Goal: Information Seeking & Learning: Learn about a topic

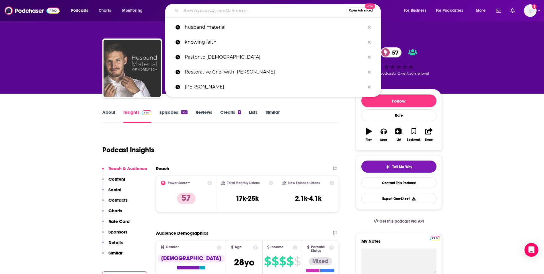
click at [211, 10] on input "Search podcasts, credits, & more..." at bounding box center [263, 10] width 165 height 9
type input "Perception Dynamics"
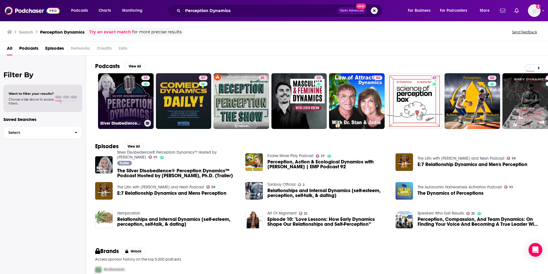
click at [131, 100] on link "35 Silver Disobedience® Perception Dynamics™ Hosted by [PERSON_NAME]" at bounding box center [126, 101] width 56 height 56
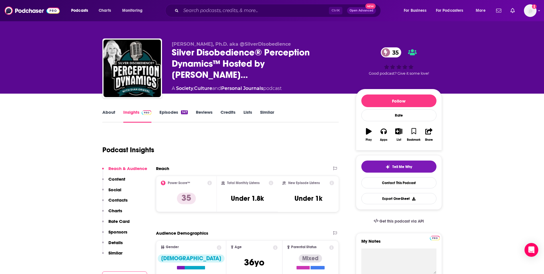
click at [113, 114] on link "About" at bounding box center [108, 115] width 13 height 13
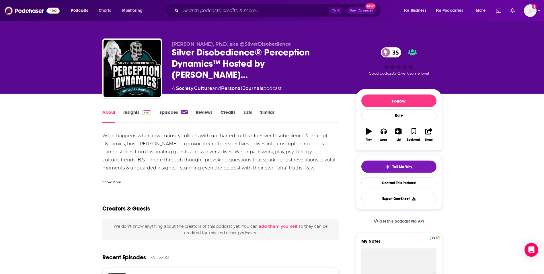
click at [132, 113] on link "Insights" at bounding box center [137, 115] width 28 height 13
